Goal: Task Accomplishment & Management: Complete application form

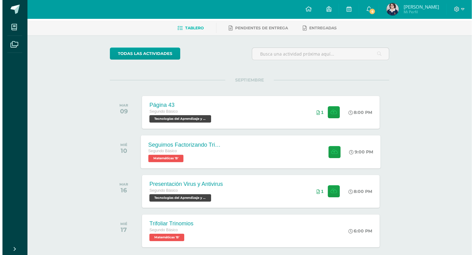
scroll to position [53, 0]
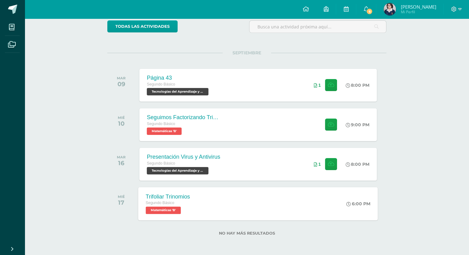
click at [250, 199] on div "Trifoliar Trinomios Segundo Básico Matemáticas 'B' 6:00 PM Trifoliar Trinomios …" at bounding box center [259, 203] width 240 height 33
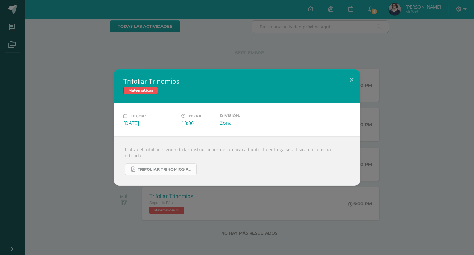
click at [181, 163] on link "Trifoliar Trinomios.pdf" at bounding box center [161, 169] width 72 height 12
click at [350, 85] on button at bounding box center [352, 79] width 18 height 21
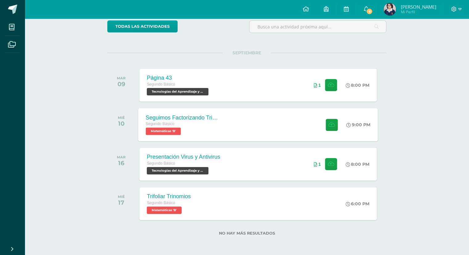
click at [263, 123] on div "Seguimos Factorizando Trinomios Segundo Básico Matemáticas 'B' 9:00 PM Seguimos…" at bounding box center [259, 124] width 240 height 33
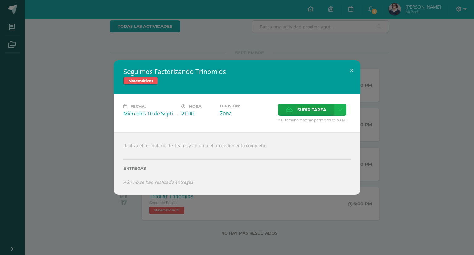
click at [338, 110] on icon at bounding box center [340, 109] width 5 height 5
click at [302, 108] on span "Subir tarea" at bounding box center [312, 109] width 29 height 11
click at [0, 0] on input "Subir tarea" at bounding box center [0, 0] width 0 height 0
click at [306, 110] on span "Subir tarea" at bounding box center [312, 109] width 29 height 11
click at [0, 0] on input "Subir tarea" at bounding box center [0, 0] width 0 height 0
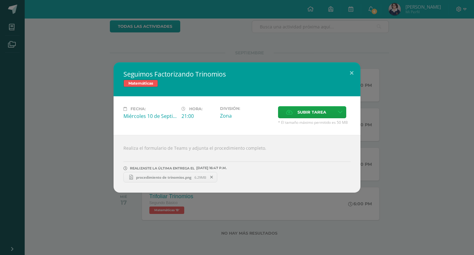
click at [158, 178] on span "procedimiento de trinomios.png" at bounding box center [163, 177] width 61 height 5
click at [350, 69] on button at bounding box center [352, 72] width 18 height 21
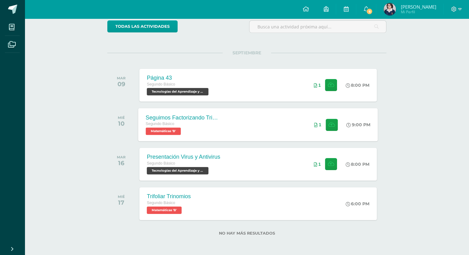
click at [287, 125] on div "Seguimos Factorizando Trinomios Segundo Básico Matemáticas 'B' 9:00 PM 1 Seguim…" at bounding box center [259, 124] width 240 height 33
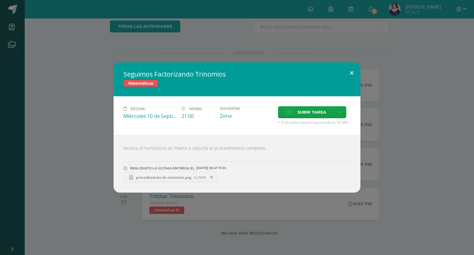
click at [346, 75] on button at bounding box center [352, 72] width 18 height 21
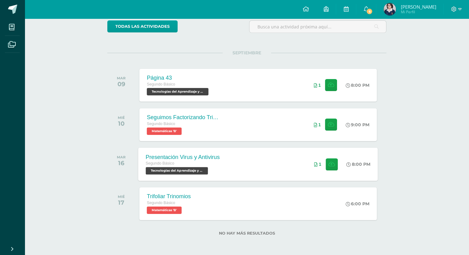
click at [243, 165] on div "Presentación Virus y Antivirus Segundo Básico Tecnologías del Aprendizaje y la …" at bounding box center [259, 164] width 240 height 33
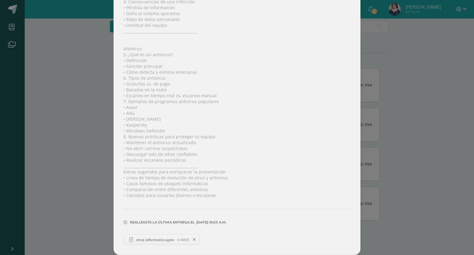
scroll to position [192, 0]
click at [158, 240] on span "virus informatico.pptx" at bounding box center [155, 239] width 44 height 5
drag, startPoint x: 204, startPoint y: 234, endPoint x: 202, endPoint y: 236, distance: 3.3
drag, startPoint x: 202, startPoint y: 236, endPoint x: 189, endPoint y: 240, distance: 13.7
click at [189, 240] on span at bounding box center [194, 239] width 10 height 7
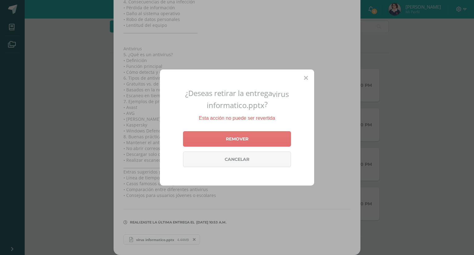
click at [219, 141] on link "Remover" at bounding box center [237, 138] width 108 height 15
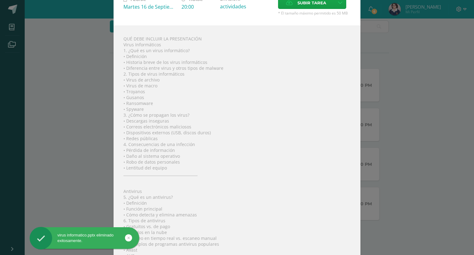
scroll to position [0, 0]
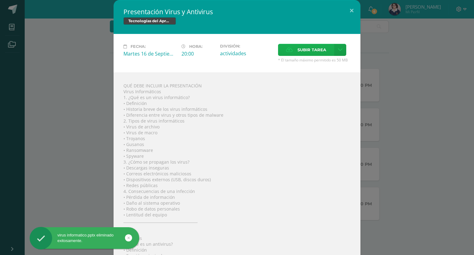
click at [287, 52] on label "Subir tarea" at bounding box center [306, 50] width 56 height 12
click at [0, 0] on input "Subir tarea" at bounding box center [0, 0] width 0 height 0
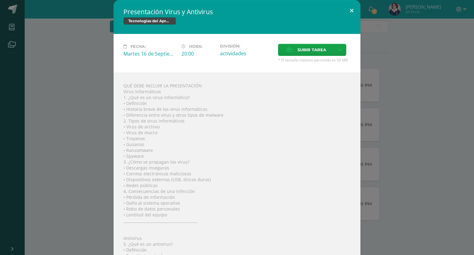
click at [350, 15] on button at bounding box center [352, 10] width 18 height 21
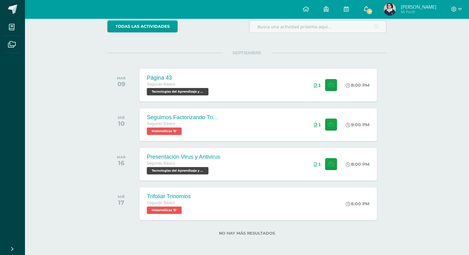
click at [367, 15] on link "6" at bounding box center [366, 9] width 20 height 19
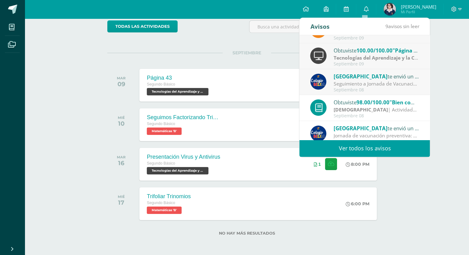
scroll to position [102, 0]
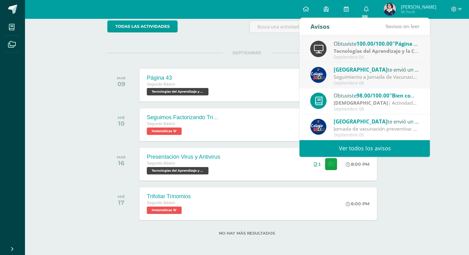
drag, startPoint x: 359, startPoint y: 69, endPoint x: 388, endPoint y: 81, distance: 31.3
click at [388, 81] on div "Septiembre 08" at bounding box center [377, 83] width 86 height 5
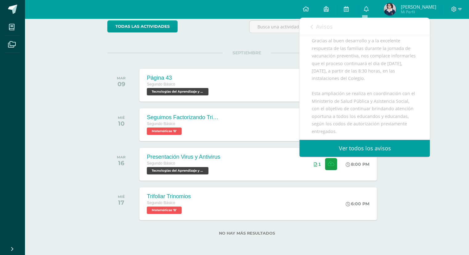
scroll to position [199, 0]
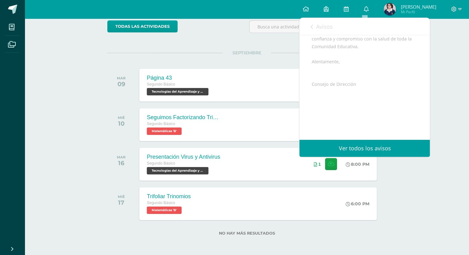
click at [310, 24] on icon at bounding box center [311, 26] width 2 height 5
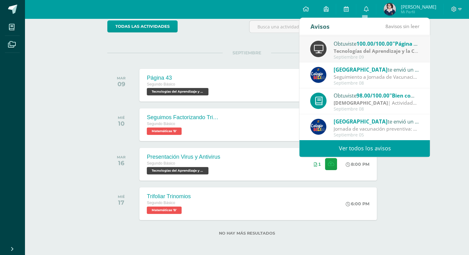
click at [341, 118] on span "[GEOGRAPHIC_DATA]" at bounding box center [361, 121] width 54 height 7
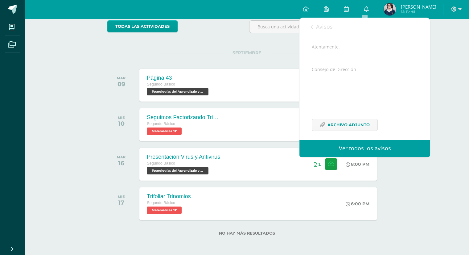
click at [309, 27] on div "Avisos 8 avisos sin leer Avisos" at bounding box center [365, 26] width 131 height 17
click at [315, 23] on link "Avisos" at bounding box center [321, 27] width 22 height 18
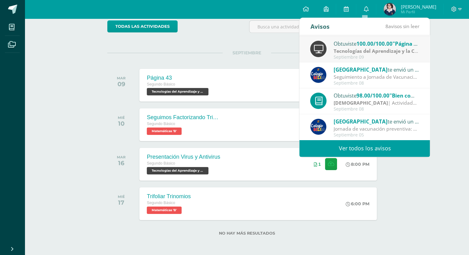
click at [360, 97] on span "98.00/100.00" at bounding box center [373, 95] width 33 height 7
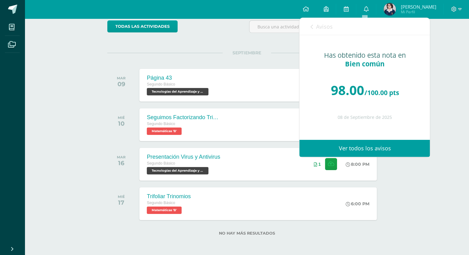
click at [304, 23] on div "Avisos 8 avisos sin leer Avisos" at bounding box center [365, 26] width 131 height 17
click at [319, 29] on span "Avisos" at bounding box center [324, 26] width 17 height 7
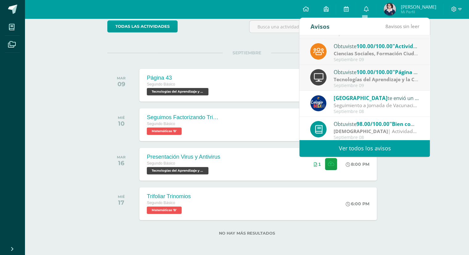
scroll to position [41, 0]
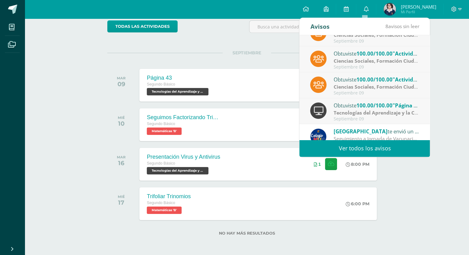
click at [365, 106] on span "100.00/100.00" at bounding box center [375, 105] width 36 height 7
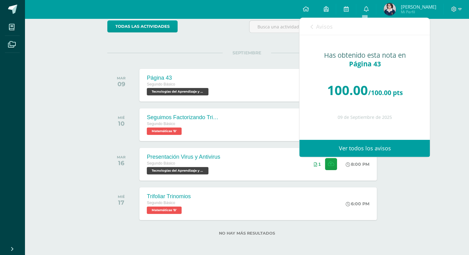
click at [319, 25] on span "Avisos" at bounding box center [324, 26] width 17 height 7
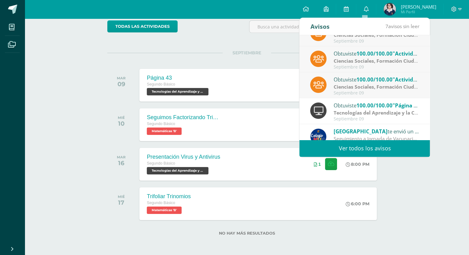
click at [373, 79] on span "100.00/100.00" at bounding box center [375, 79] width 36 height 7
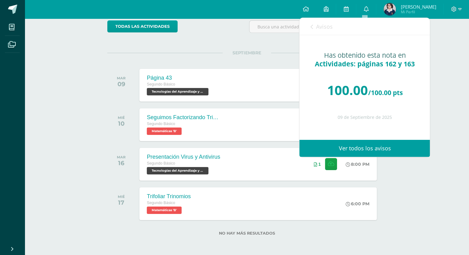
click at [324, 20] on link "Avisos" at bounding box center [321, 27] width 22 height 18
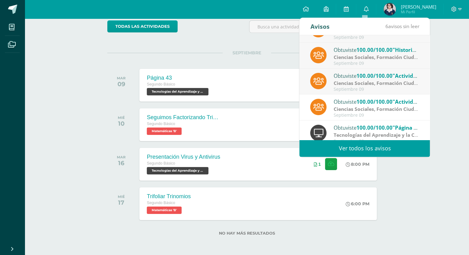
scroll to position [0, 0]
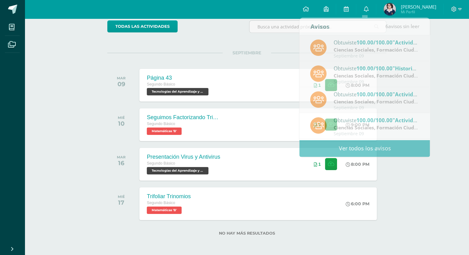
click at [449, 80] on div "Actividades recientes y próximas Tablero Pendientes de entrega Entregadas todas…" at bounding box center [247, 110] width 445 height 290
